Goal: Transaction & Acquisition: Register for event/course

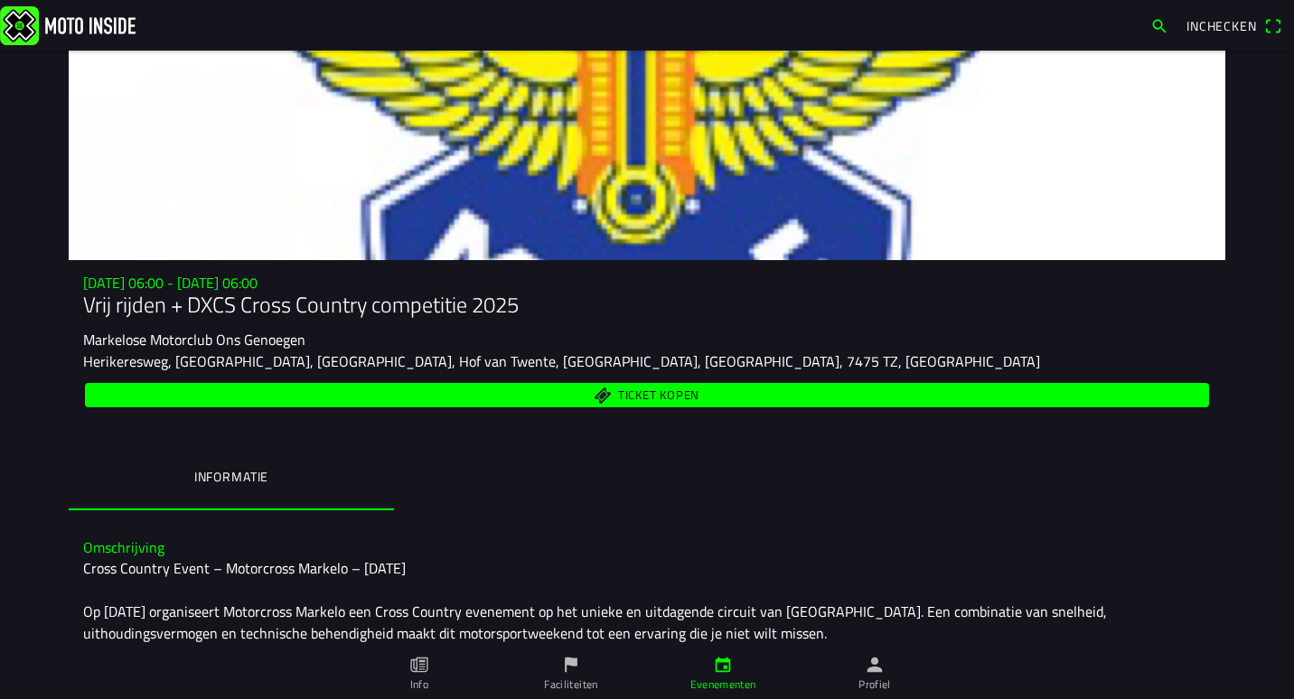
click at [710, 667] on link "Evenementen" at bounding box center [723, 674] width 152 height 51
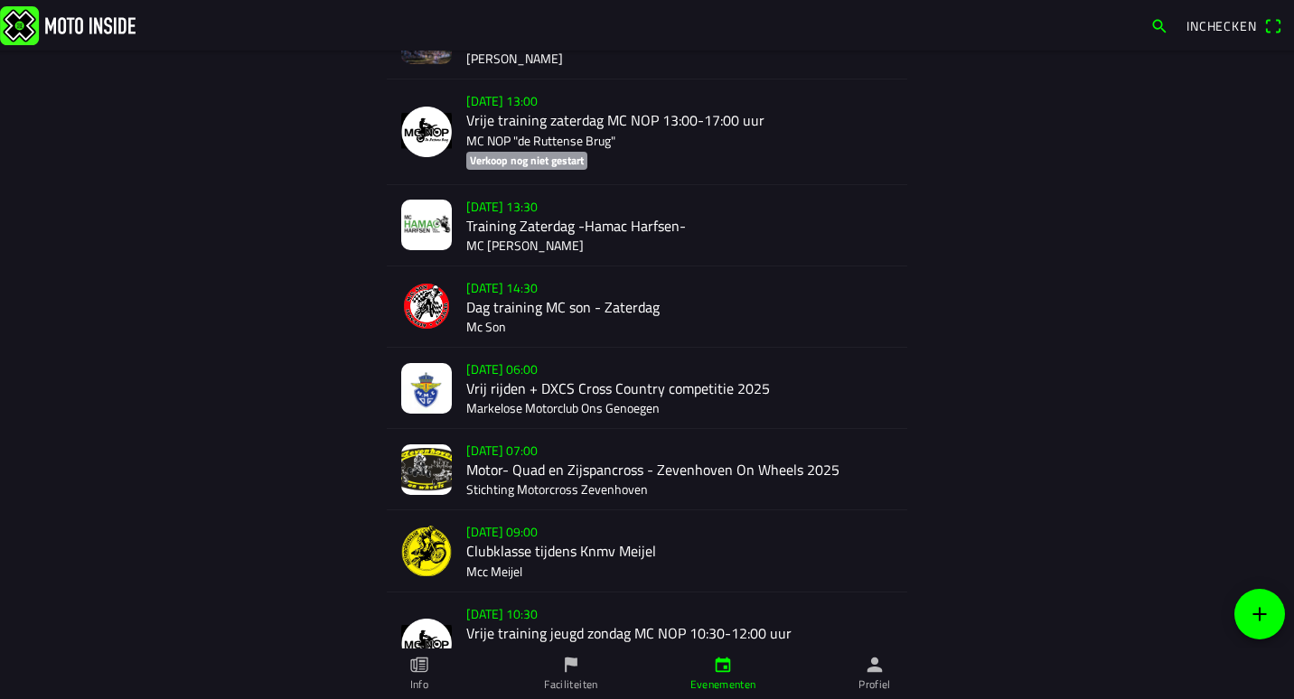
scroll to position [1294, 0]
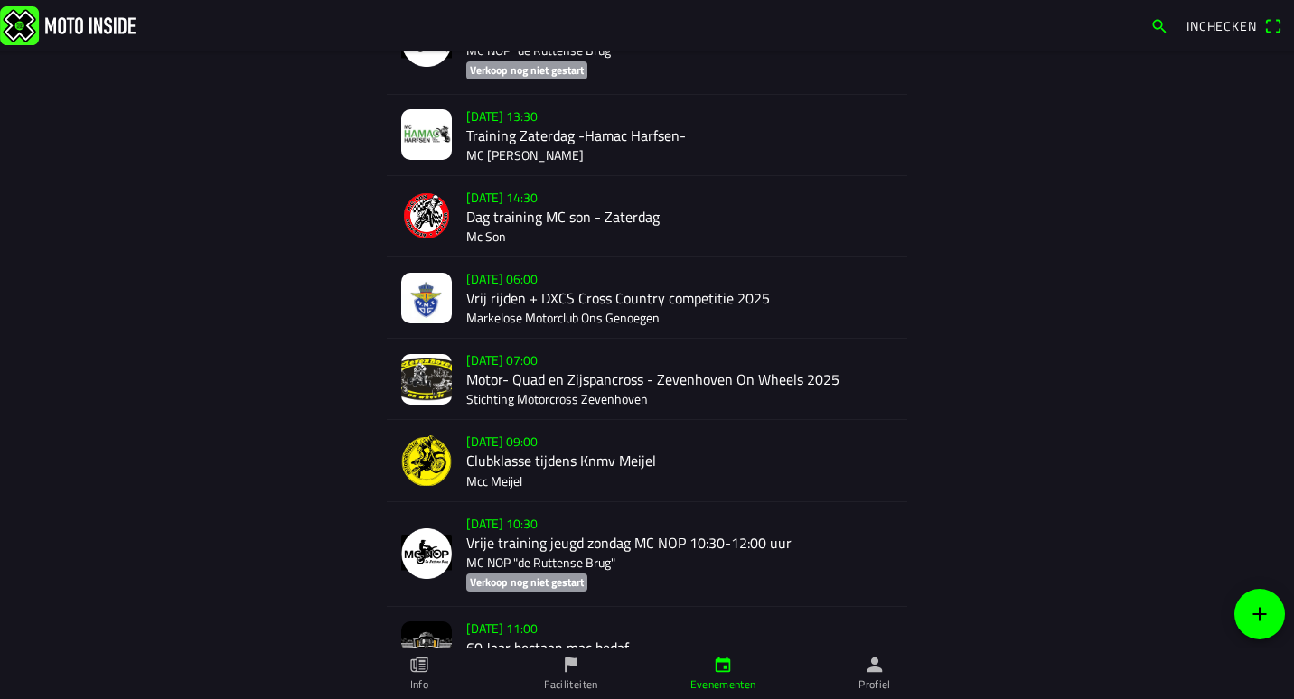
click at [690, 297] on div "[DATE] 06:00 Vrij rijden + DXCS Cross Country competitie 2025 Markelose Motorcl…" at bounding box center [679, 298] width 427 height 80
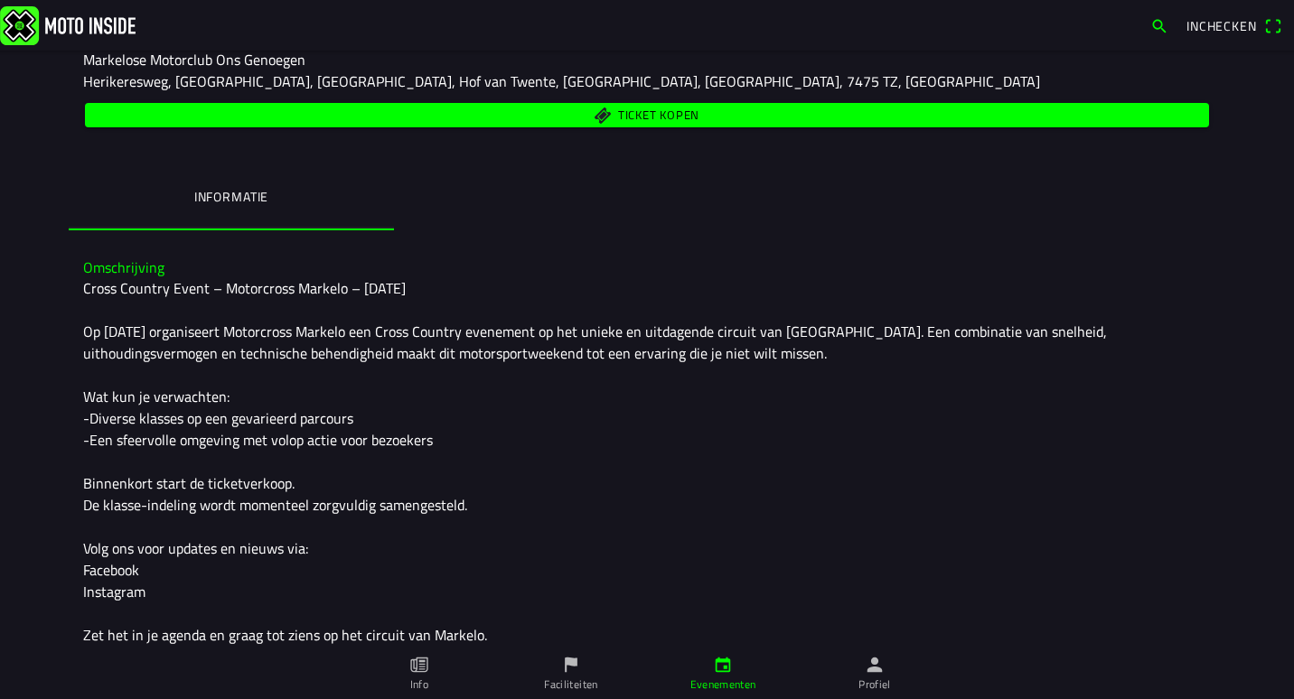
scroll to position [153, 0]
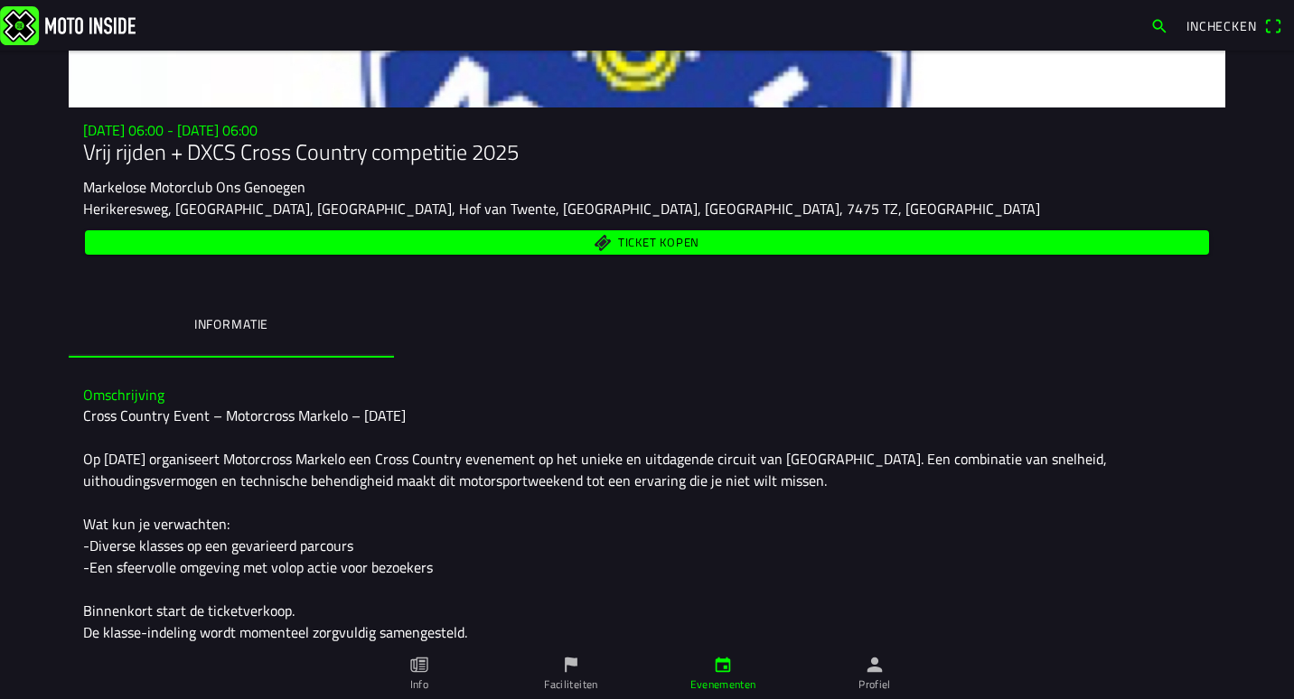
click at [565, 248] on span "Ticket kopen" at bounding box center [647, 242] width 1103 height 24
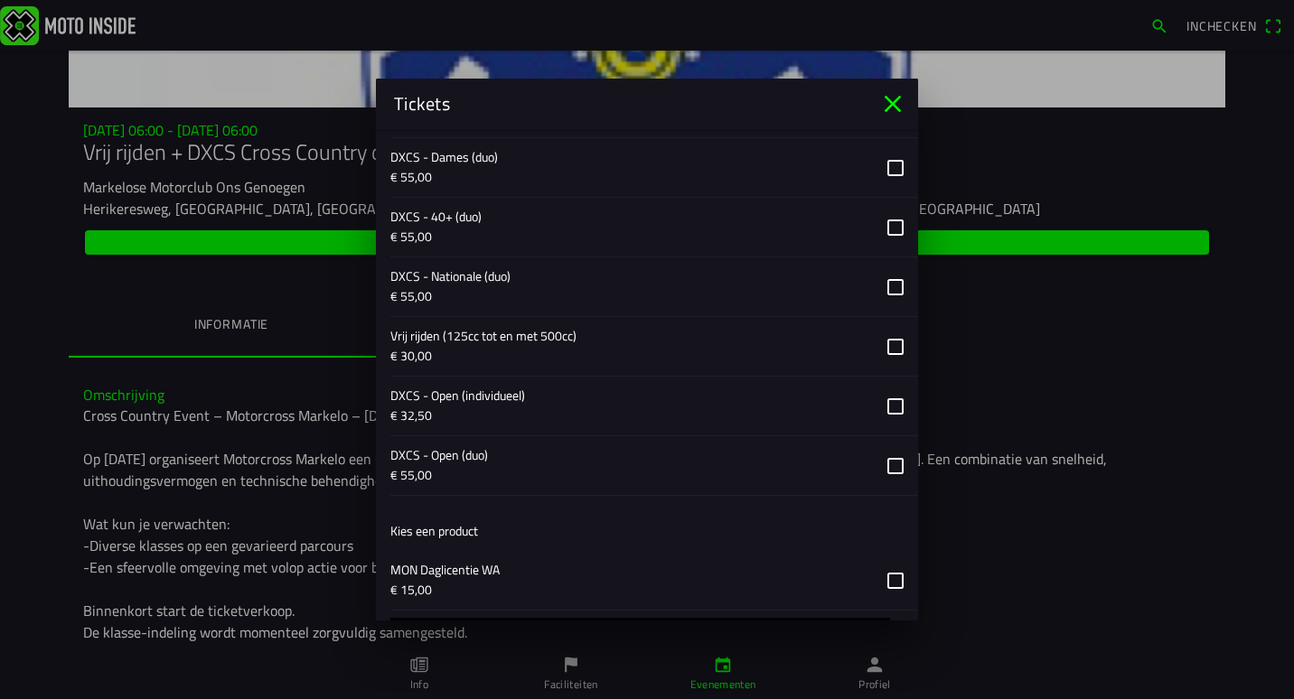
scroll to position [1265, 0]
click at [886, 95] on icon "close" at bounding box center [892, 103] width 29 height 29
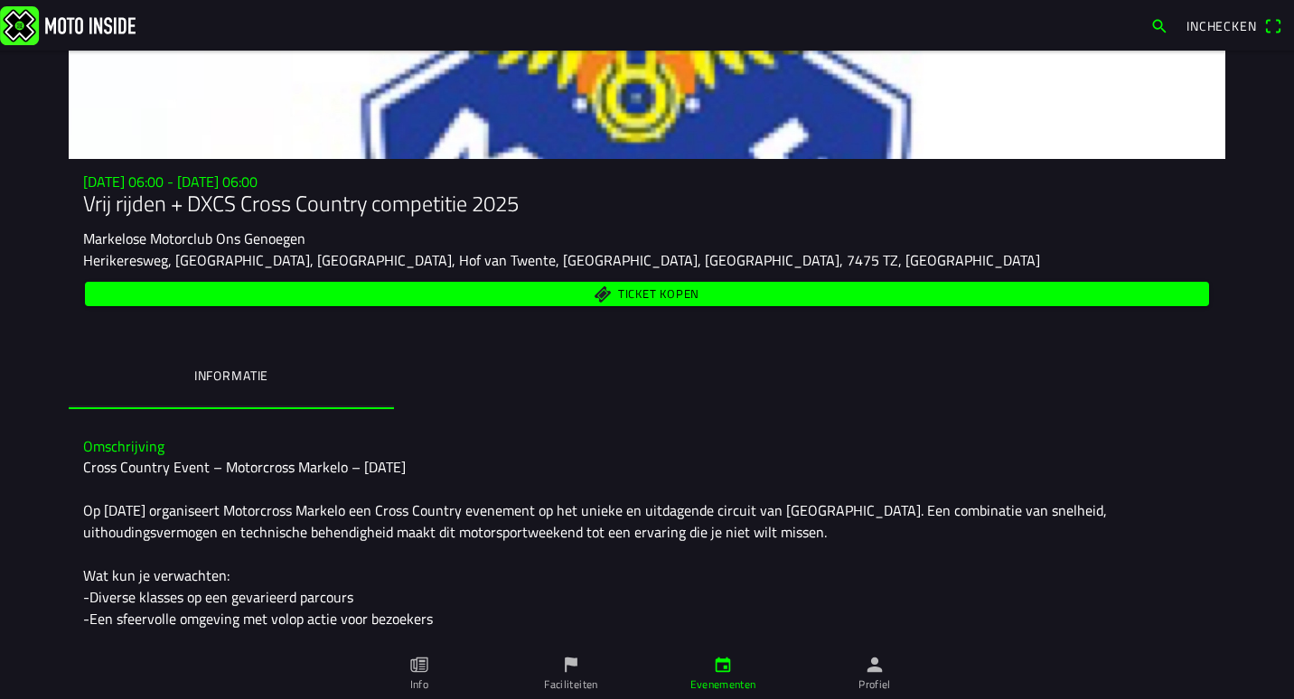
scroll to position [0, 0]
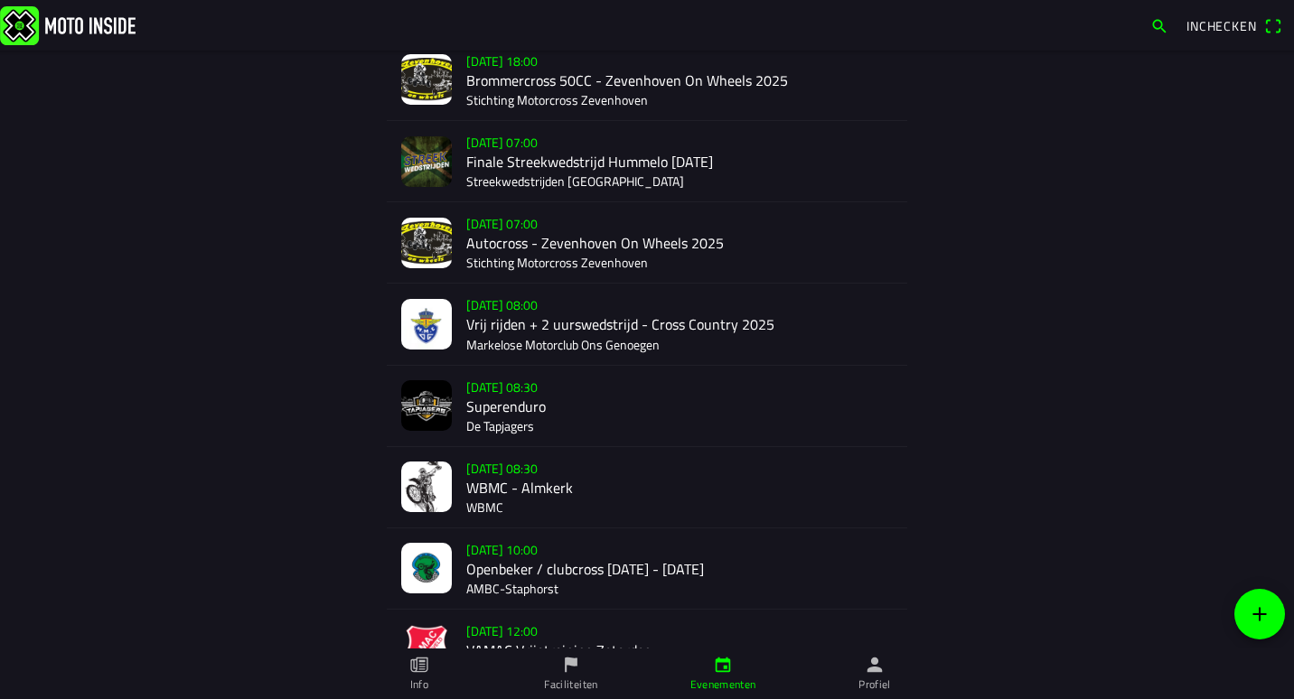
scroll to position [542, 0]
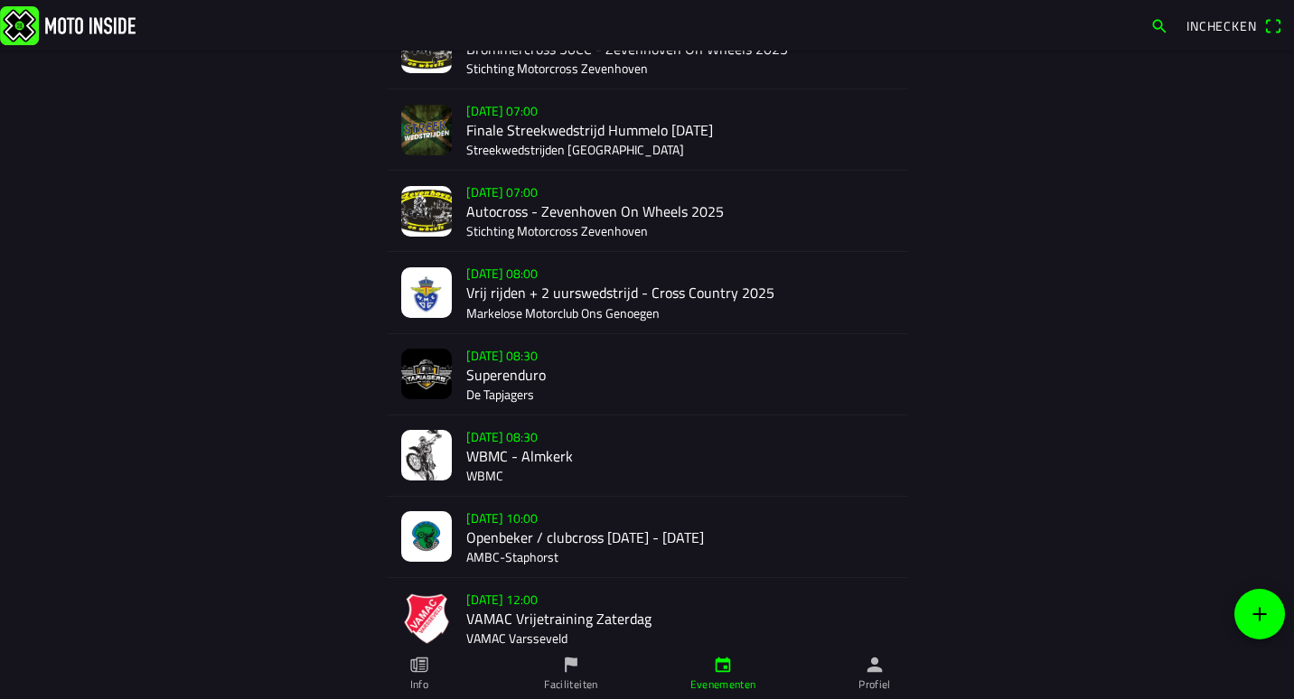
click at [552, 290] on div "[DATE] 08:00 Vrij rijden + 2 uurswedstrijd - Cross Country 2025 Markelose Motor…" at bounding box center [679, 292] width 427 height 80
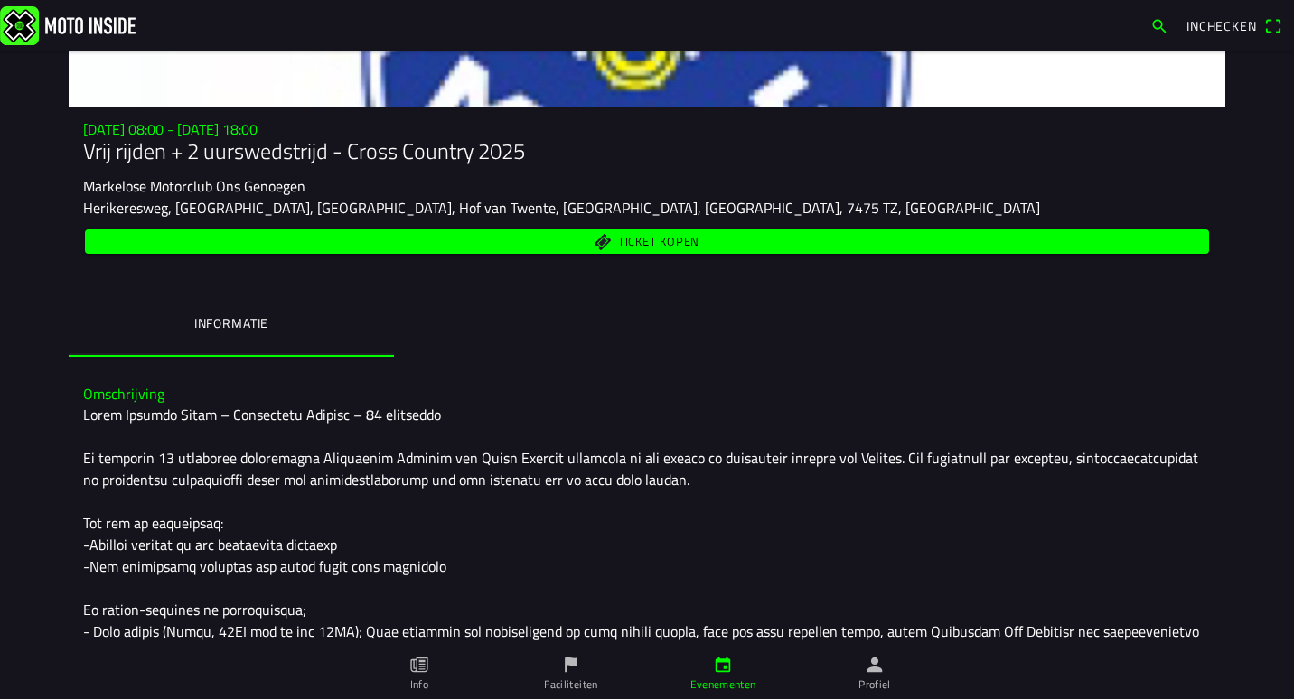
scroll to position [149, 0]
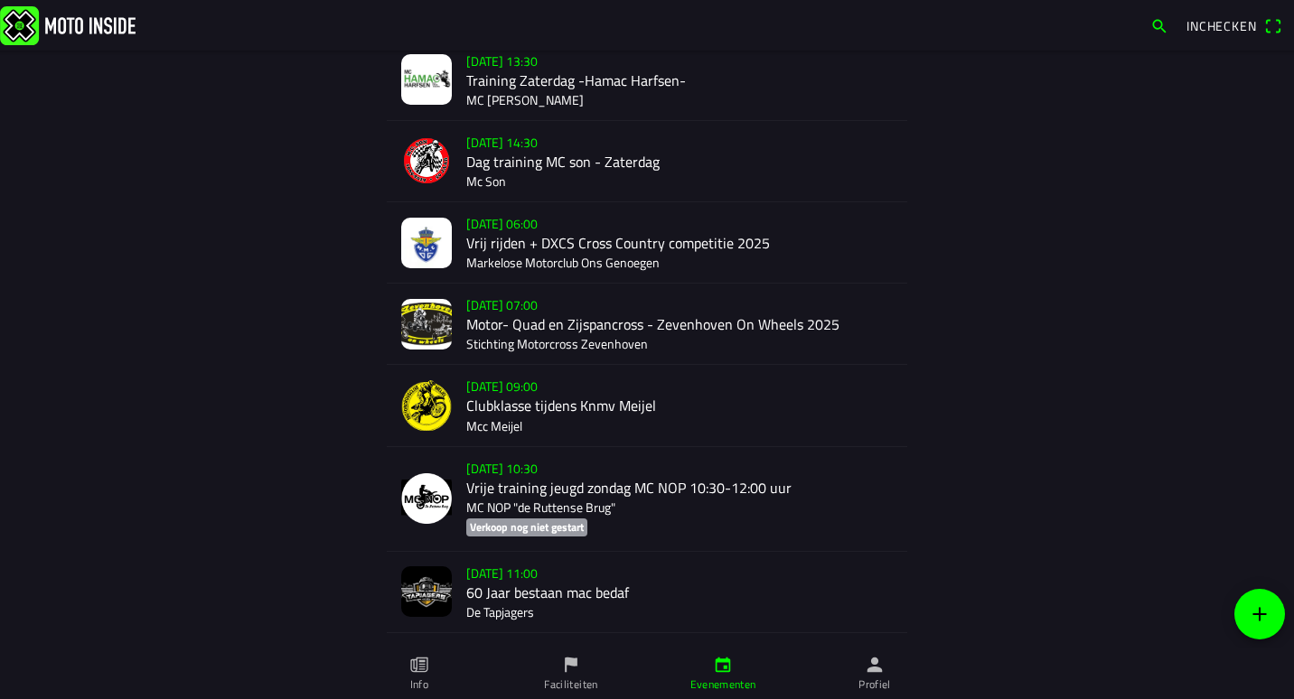
scroll to position [1356, 0]
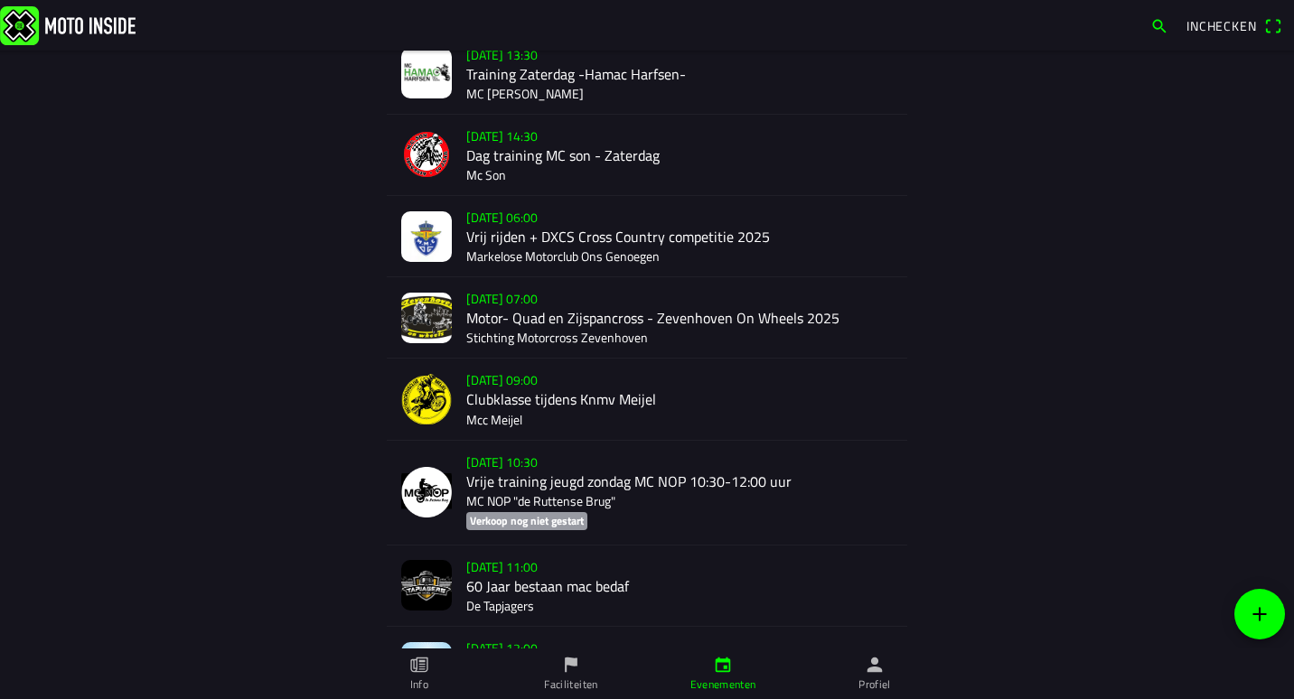
click at [527, 235] on div "[DATE] 06:00 Vrij rijden + DXCS Cross Country competitie 2025 Markelose Motorcl…" at bounding box center [679, 236] width 427 height 80
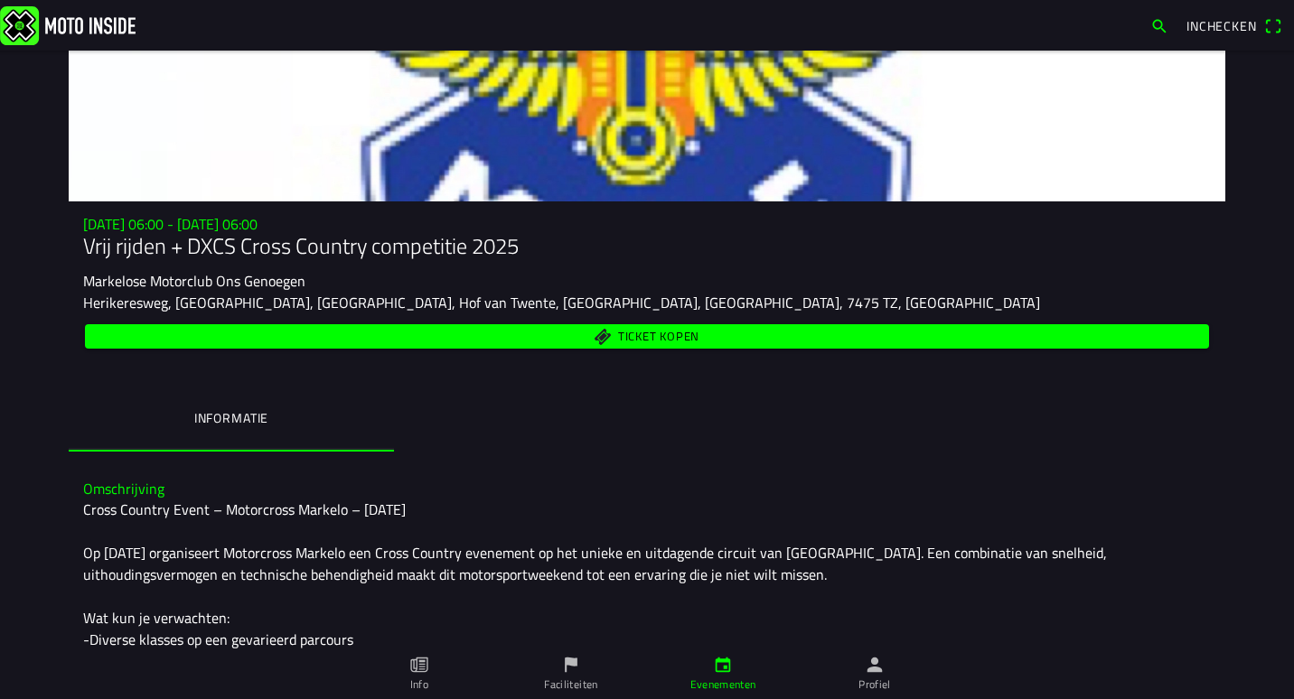
scroll to position [90, 0]
